Goal: Task Accomplishment & Management: Manage account settings

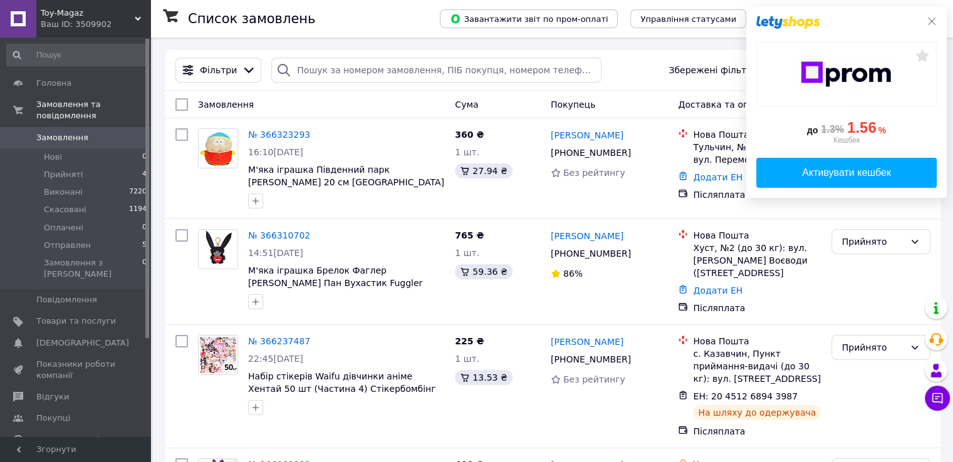
click at [935, 20] on icon at bounding box center [932, 21] width 10 height 10
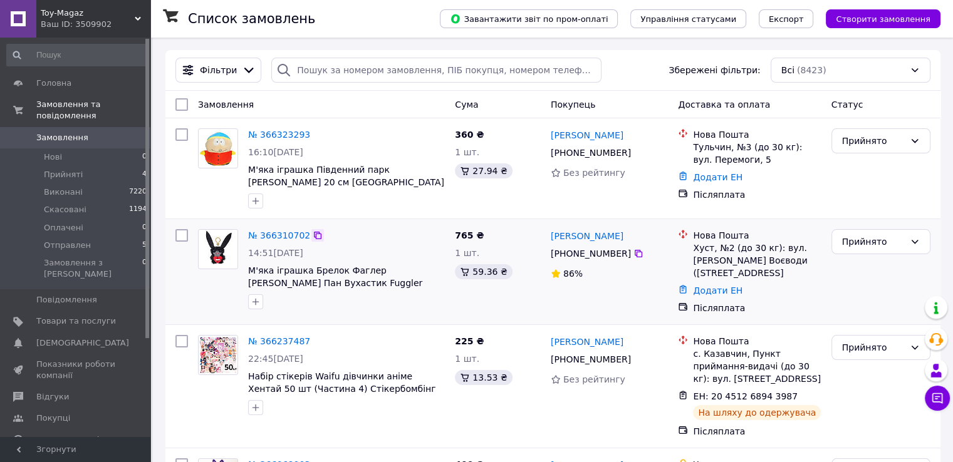
click at [314, 236] on icon at bounding box center [318, 236] width 8 height 8
click at [274, 234] on link "№ 366310702" at bounding box center [279, 236] width 62 height 10
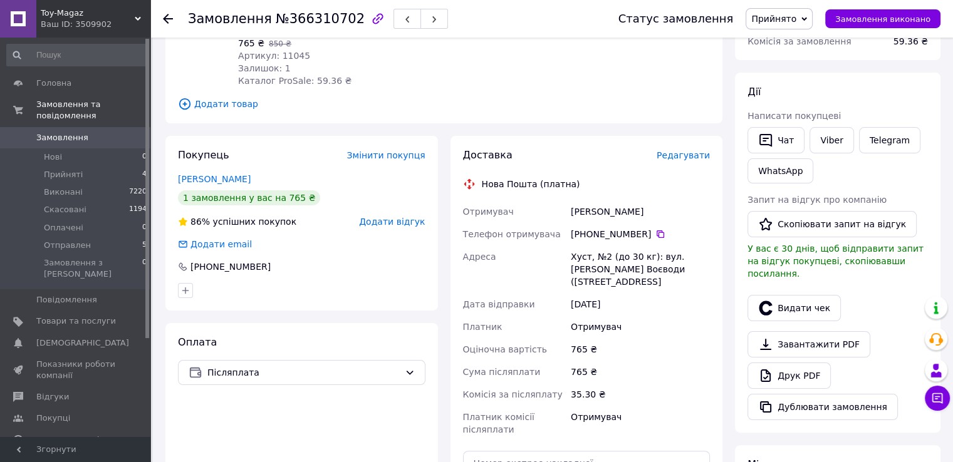
scroll to position [188, 0]
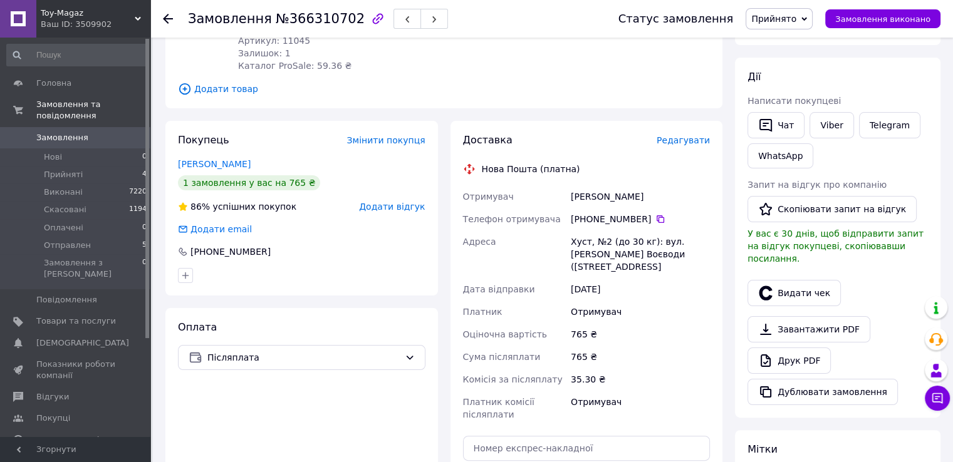
click at [724, 247] on div "Доставка Редагувати Нова Пошта (платна) Отримувач [PERSON_NAME] Телефон отримув…" at bounding box center [586, 340] width 285 height 439
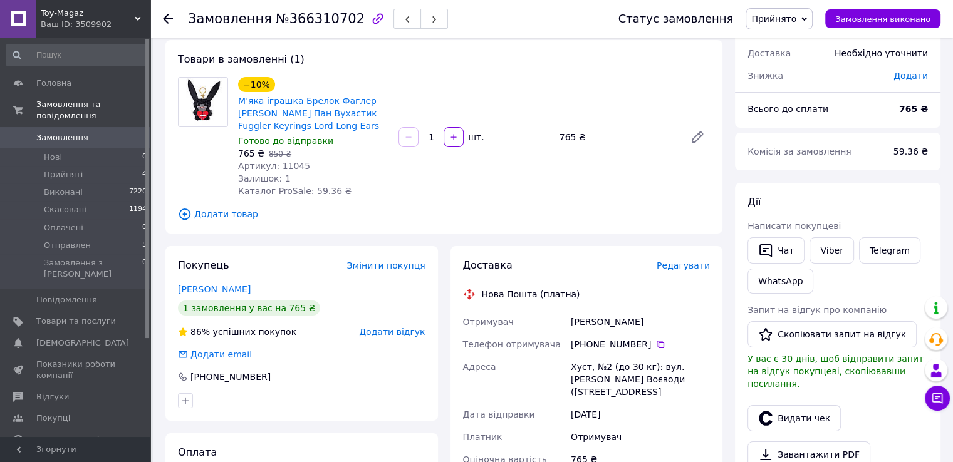
scroll to position [63, 0]
click at [75, 132] on span "Замовлення" at bounding box center [62, 137] width 52 height 11
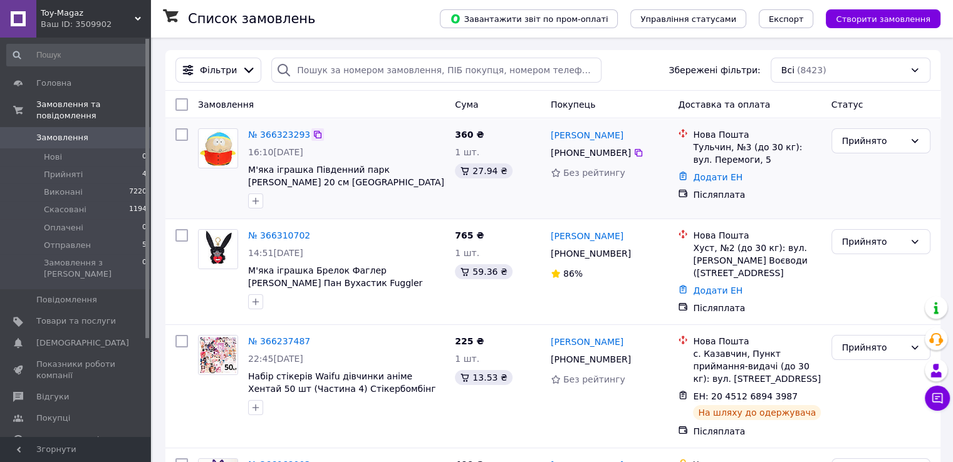
click at [314, 133] on icon at bounding box center [318, 135] width 8 height 8
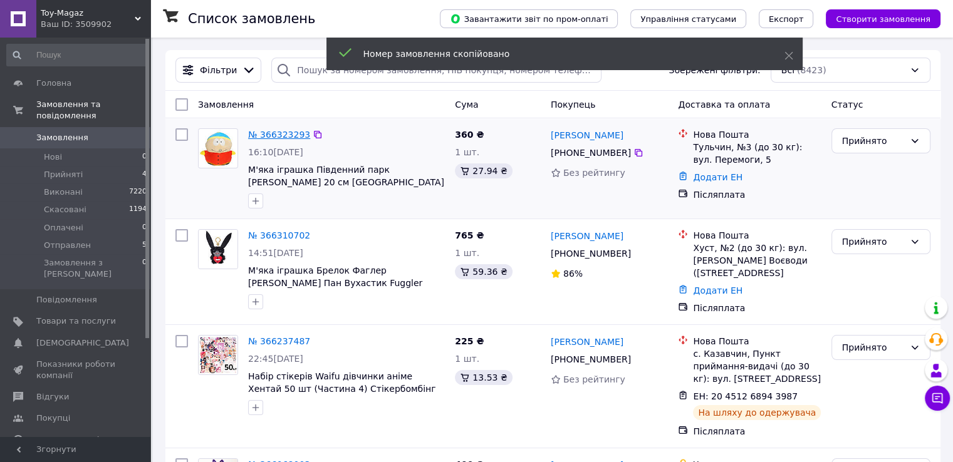
click at [273, 135] on link "№ 366323293" at bounding box center [279, 135] width 62 height 10
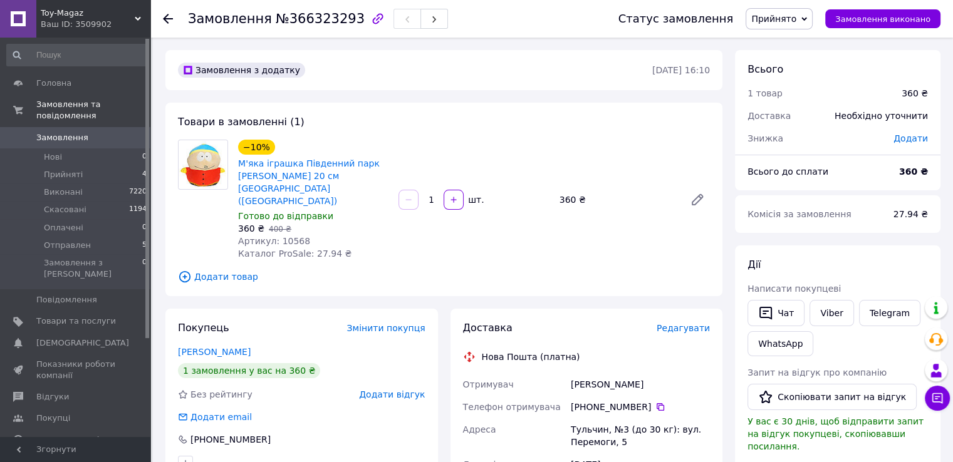
scroll to position [63, 0]
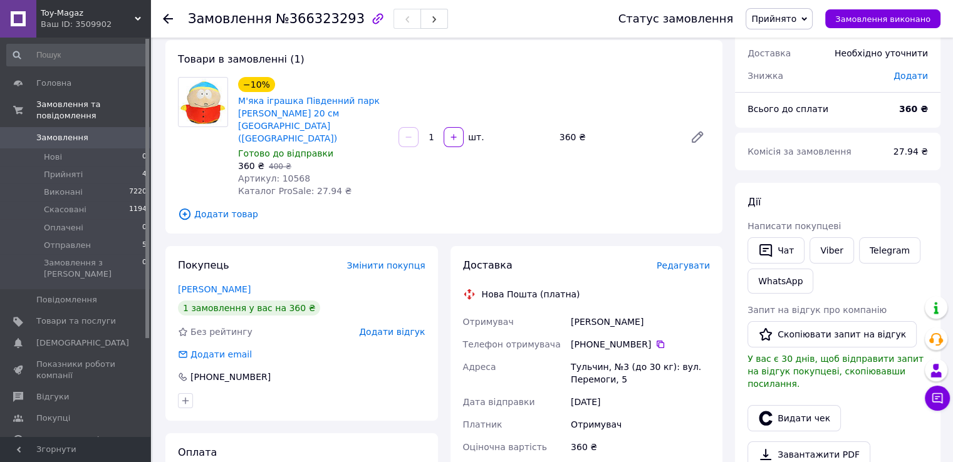
click at [598, 356] on div "Тульчин, №3 (до 30 кг): вул. Перемоги, 5" at bounding box center [640, 373] width 144 height 35
copy div "Тульчин"
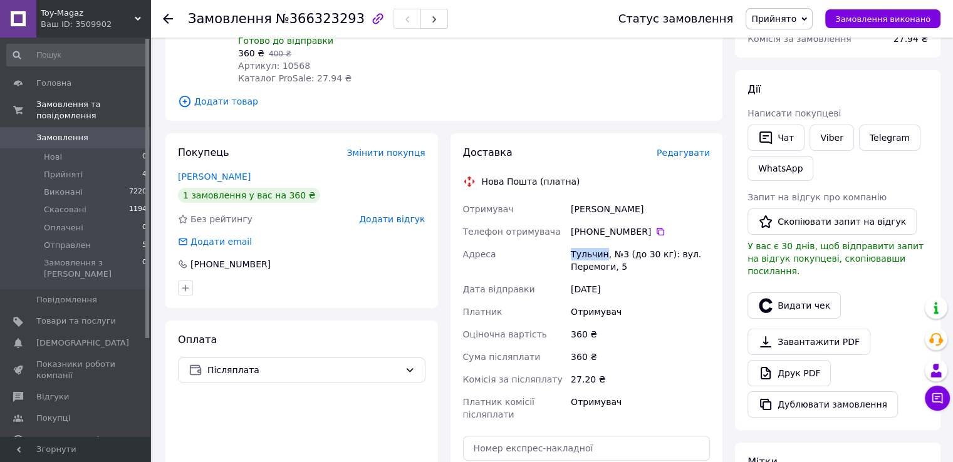
scroll to position [0, 0]
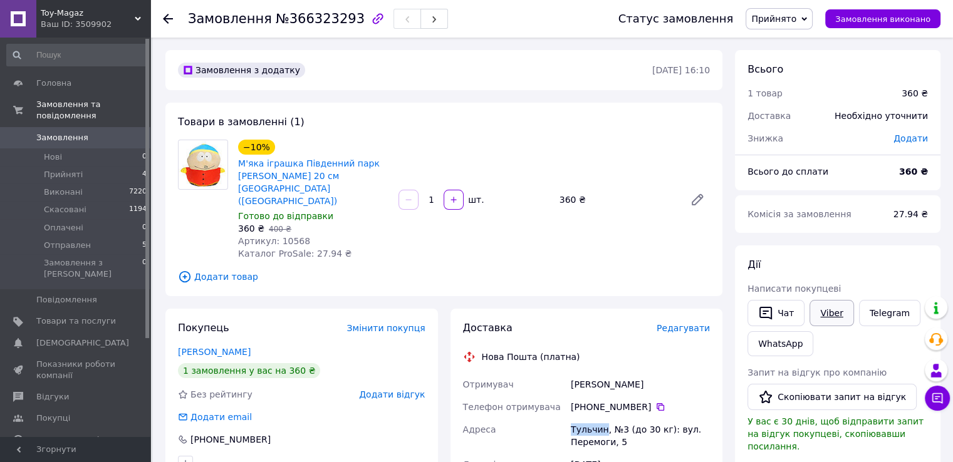
click at [821, 315] on link "Viber" at bounding box center [831, 313] width 44 height 26
click at [62, 132] on span "Замовлення" at bounding box center [62, 137] width 52 height 11
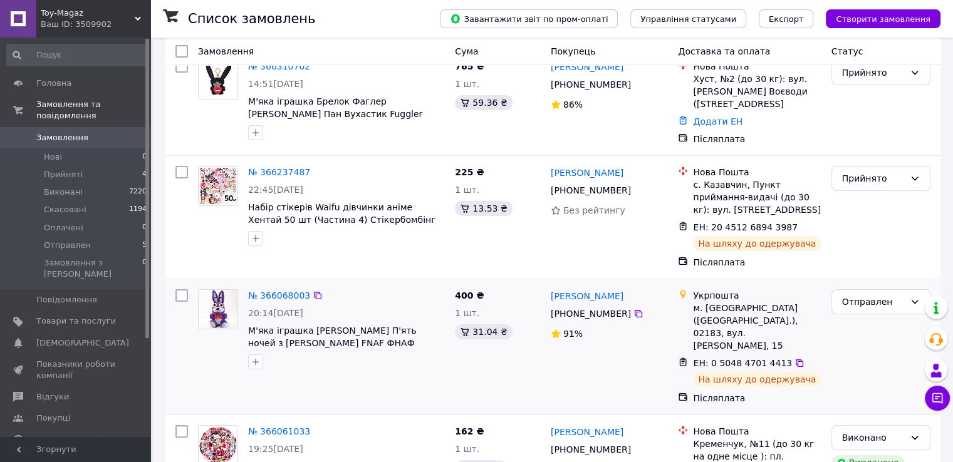
scroll to position [188, 0]
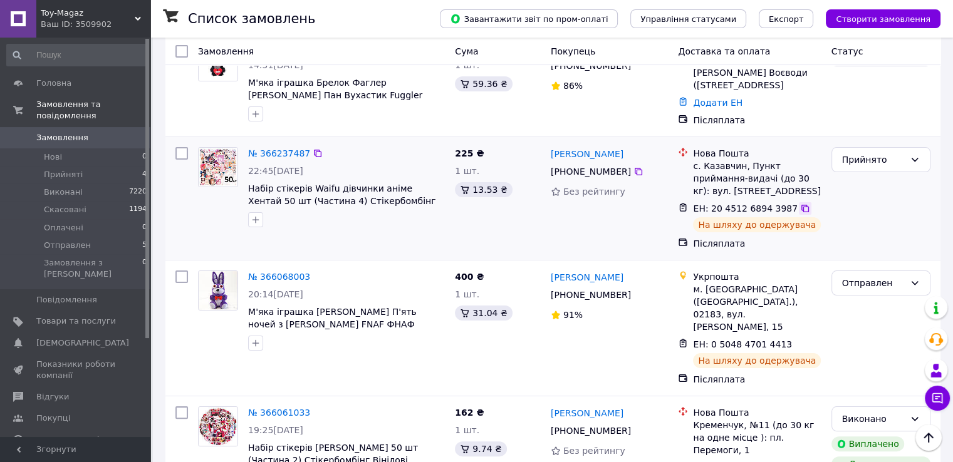
click at [800, 210] on icon at bounding box center [805, 209] width 10 height 10
click at [888, 157] on div "Прийнято" at bounding box center [873, 160] width 63 height 14
click at [867, 251] on li "Отправлен" at bounding box center [880, 255] width 98 height 23
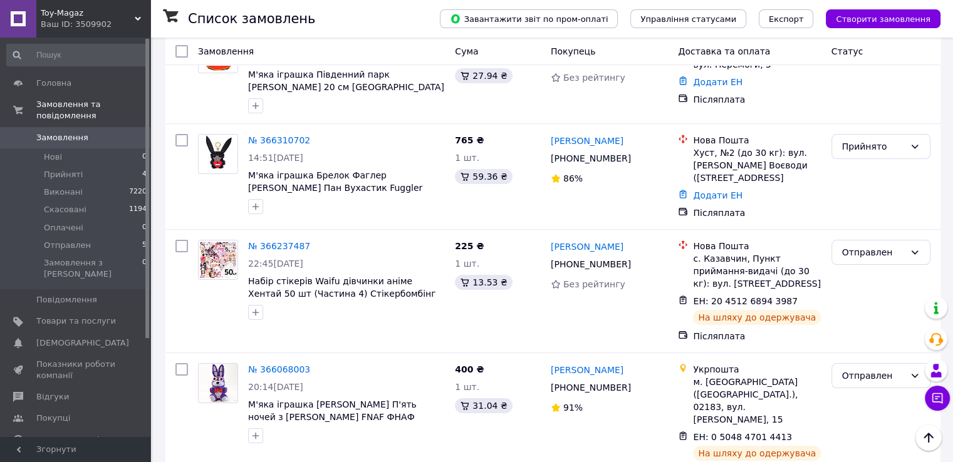
scroll to position [0, 0]
